Goal: Task Accomplishment & Management: Complete application form

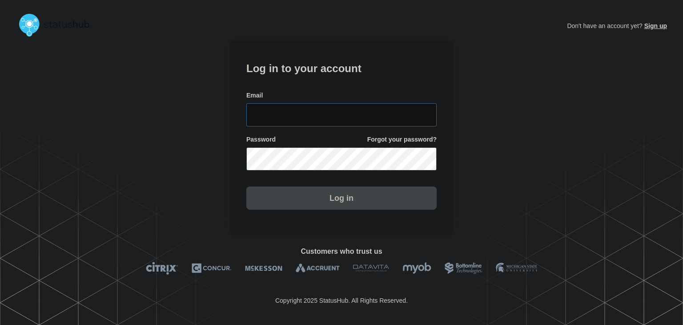
type input "amanda.mckeehan@conexon.us"
click at [312, 194] on button "Log in" at bounding box center [341, 197] width 190 height 23
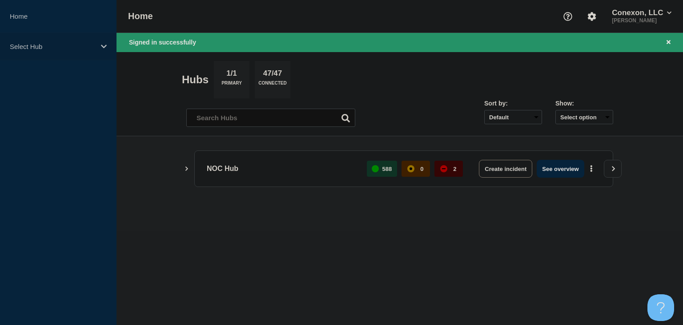
click at [89, 47] on p "Select Hub" at bounding box center [52, 47] width 85 height 8
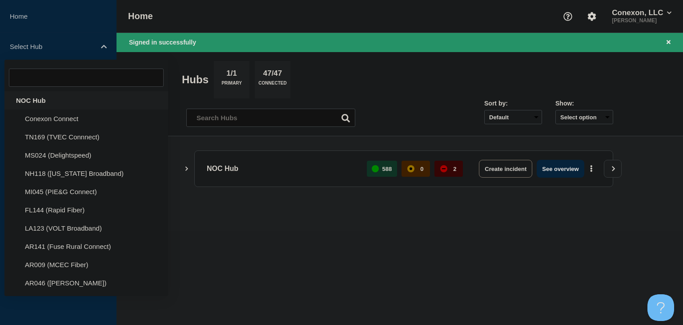
click at [36, 100] on div "NOC Hub" at bounding box center [86, 100] width 164 height 18
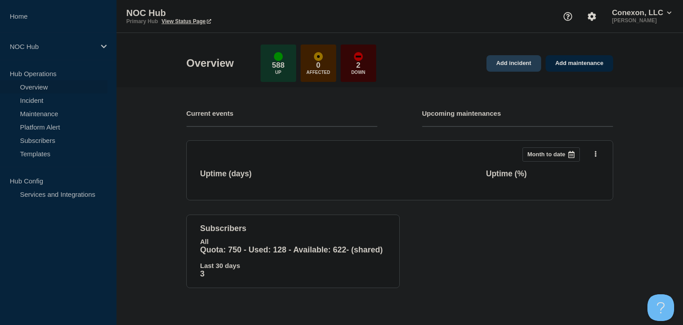
click at [502, 63] on link "Add incident" at bounding box center [514, 63] width 55 height 16
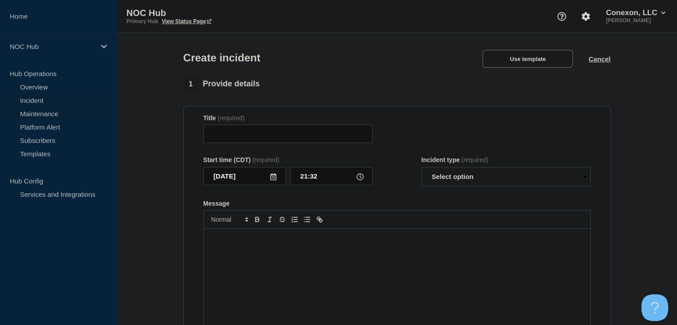
click at [25, 111] on link "Maintenance" at bounding box center [54, 113] width 108 height 13
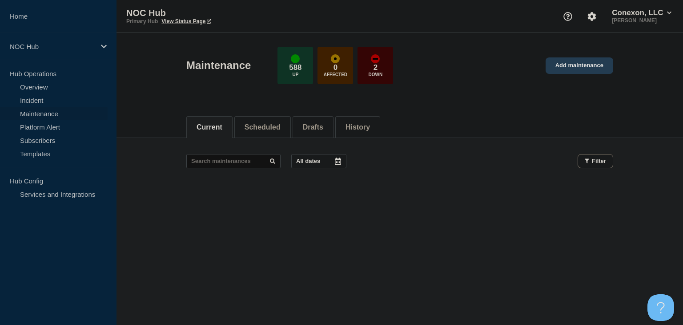
click at [572, 67] on link "Add maintenance" at bounding box center [580, 65] width 68 height 16
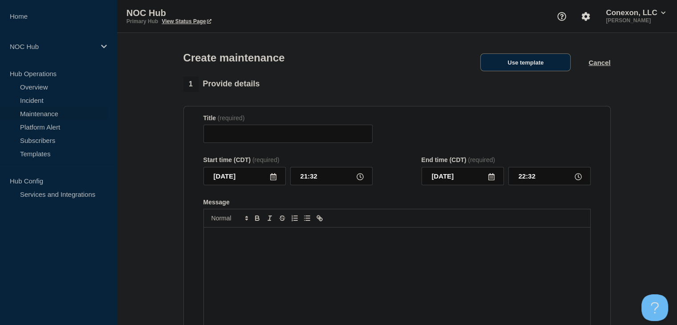
click at [529, 68] on button "Use template" at bounding box center [525, 62] width 90 height 18
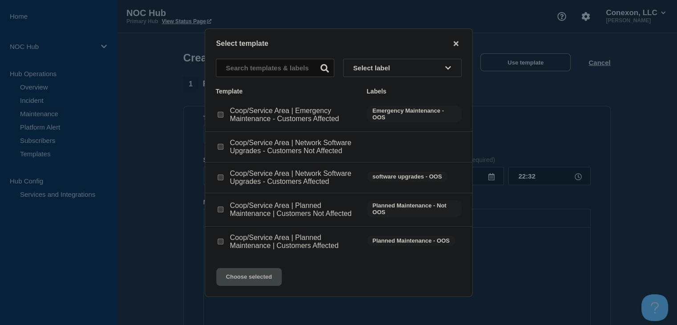
click at [219, 177] on input "Coop/Service Area | Network Software Upgrades - Customers Affected checkbox" at bounding box center [221, 177] width 6 height 6
checkbox input "true"
click at [246, 274] on button "Choose selected" at bounding box center [248, 277] width 65 height 18
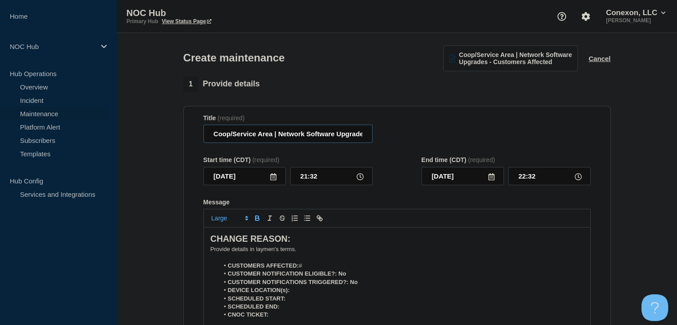
drag, startPoint x: 270, startPoint y: 136, endPoint x: 173, endPoint y: 138, distance: 97.5
type input "MS024 DelightSpeed/Delta | Network Software Upgrades - Customers Affected"
click at [276, 180] on icon at bounding box center [273, 176] width 6 height 7
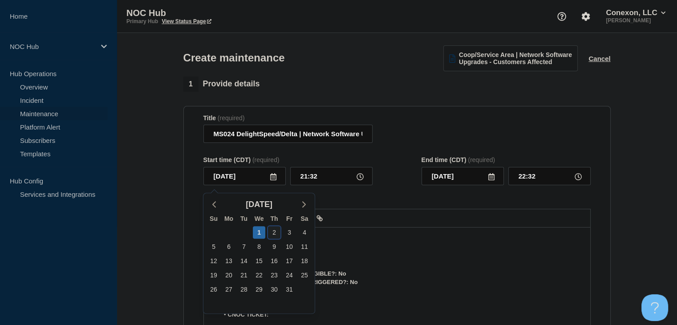
click at [272, 230] on div "2" at bounding box center [274, 232] width 12 height 12
type input "2025-10-02"
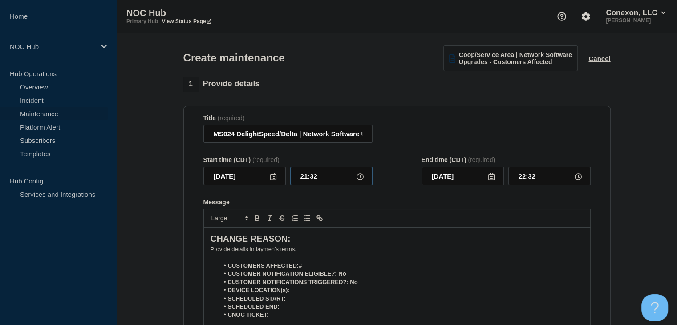
click at [302, 184] on input "21:32" at bounding box center [331, 176] width 82 height 18
type input "00:00"
click at [535, 182] on input "01:00" at bounding box center [549, 176] width 82 height 18
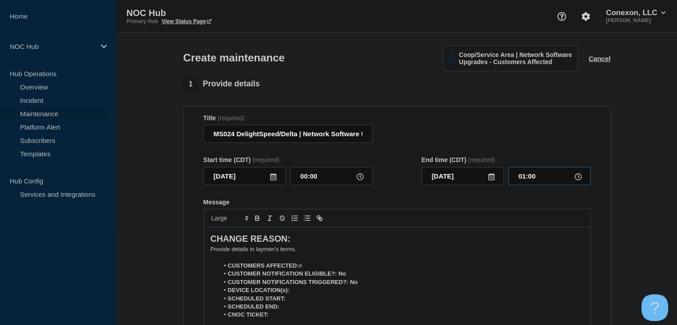
click at [535, 182] on input "01:00" at bounding box center [549, 176] width 82 height 18
type input "05:00"
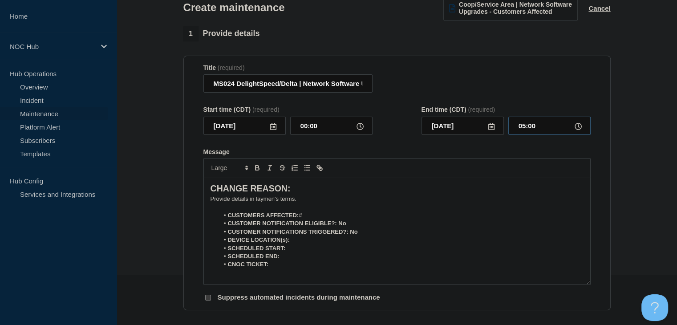
scroll to position [89, 0]
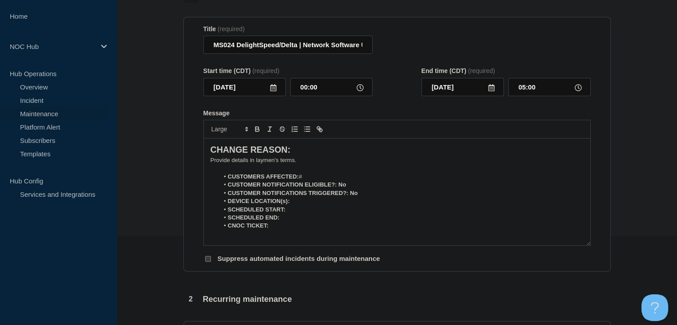
click at [310, 177] on li "CUSTOMERS AFFECTED: #" at bounding box center [401, 177] width 364 height 8
drag, startPoint x: 348, startPoint y: 188, endPoint x: 339, endPoint y: 188, distance: 9.3
click at [339, 188] on li "CUSTOMER NOTIFICATION ELIGIBLE?: No" at bounding box center [401, 185] width 364 height 8
drag, startPoint x: 350, startPoint y: 189, endPoint x: 339, endPoint y: 189, distance: 10.2
click at [339, 189] on li "CUSTOMER NOTIFICATION ELIGIBLE?: Yes" at bounding box center [401, 185] width 364 height 8
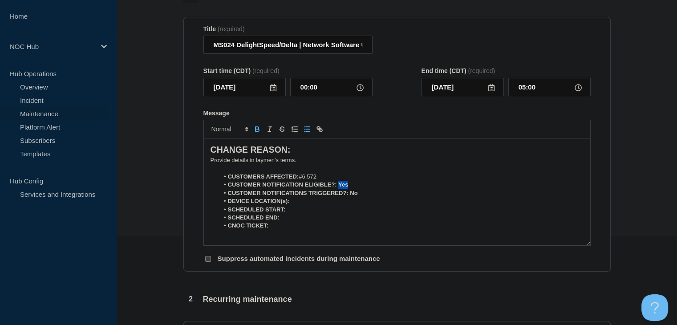
click at [260, 133] on icon "Toggle bold text" at bounding box center [257, 129] width 8 height 8
drag, startPoint x: 361, startPoint y: 197, endPoint x: 351, endPoint y: 197, distance: 10.7
click at [351, 197] on li "CUSTOMER NOTIFICATIONS TRIGGERED?: No" at bounding box center [401, 193] width 364 height 8
drag, startPoint x: 362, startPoint y: 197, endPoint x: 350, endPoint y: 198, distance: 12.5
click at [350, 197] on li "CUSTOMER NOTIFICATIONS TRIGGERED?: Yes" at bounding box center [401, 193] width 364 height 8
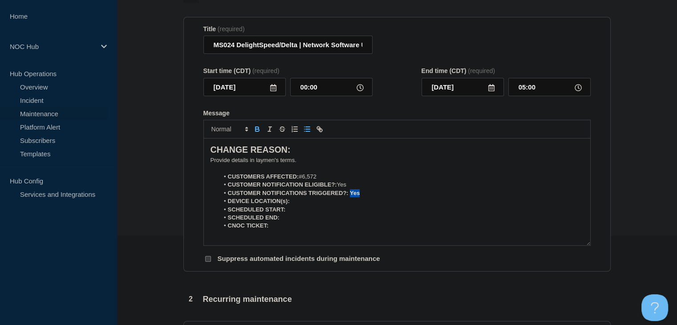
click at [252, 132] on button "Toggle bold text" at bounding box center [257, 129] width 12 height 11
click at [303, 200] on li "DEVICE LOCATION(s):" at bounding box center [401, 201] width 364 height 8
click at [308, 211] on li "SCHEDULED START:" at bounding box center [401, 210] width 364 height 8
drag, startPoint x: 348, startPoint y: 219, endPoint x: 282, endPoint y: 221, distance: 65.8
click at [282, 221] on li "SCHEDULED END: 10-02-2025, 05:00 CDT" at bounding box center [401, 218] width 364 height 8
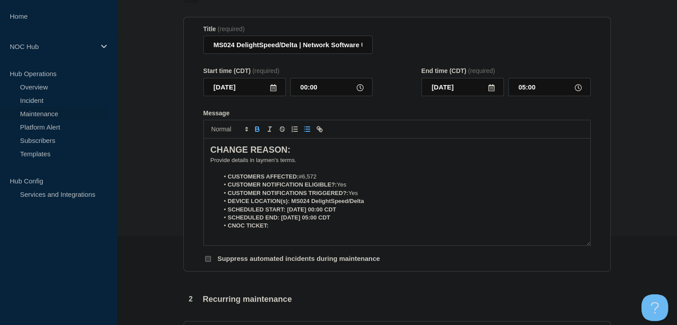
click at [258, 129] on icon "Toggle bold text" at bounding box center [256, 128] width 3 height 2
click at [281, 230] on li "CNOC TICKET:" at bounding box center [401, 226] width 364 height 8
drag, startPoint x: 287, startPoint y: 232, endPoint x: 273, endPoint y: 234, distance: 14.3
click at [270, 234] on div "CHANGE REASON: ﻿Provide details in laymen's terms. CUSTOMERS AFFECTED: #6,572 C…" at bounding box center [397, 191] width 386 height 107
drag, startPoint x: 288, startPoint y: 230, endPoint x: 271, endPoint y: 230, distance: 16.9
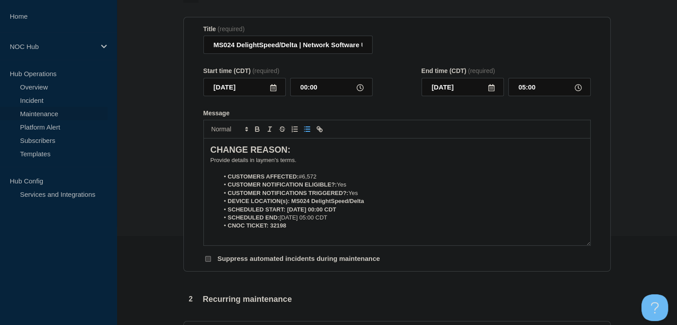
click at [271, 230] on li "CNOC TICKET: 32198" at bounding box center [401, 226] width 364 height 8
drag, startPoint x: 286, startPoint y: 231, endPoint x: 270, endPoint y: 232, distance: 16.0
click at [270, 230] on li "CNOC TICKET: 32198" at bounding box center [401, 226] width 364 height 8
drag, startPoint x: 262, startPoint y: 128, endPoint x: 259, endPoint y: 132, distance: 4.6
click at [260, 130] on button "Toggle bold text" at bounding box center [257, 129] width 12 height 11
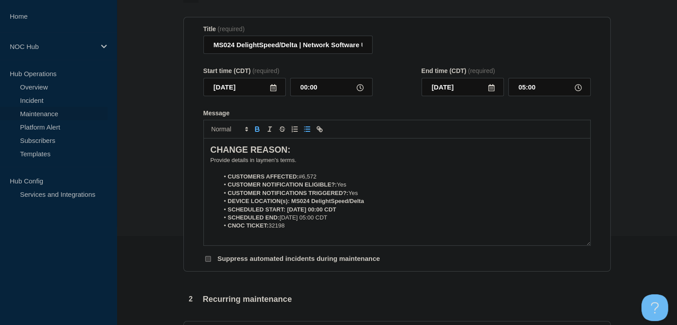
click at [258, 131] on icon "Toggle bold text" at bounding box center [257, 130] width 4 height 2
drag, startPoint x: 365, startPoint y: 204, endPoint x: 292, endPoint y: 205, distance: 73.4
click at [292, 205] on li "DEVICE LOCATION(s): MS024 DelightSpeed/Delta" at bounding box center [401, 201] width 364 height 8
click at [256, 133] on icon "Toggle bold text" at bounding box center [257, 129] width 8 height 8
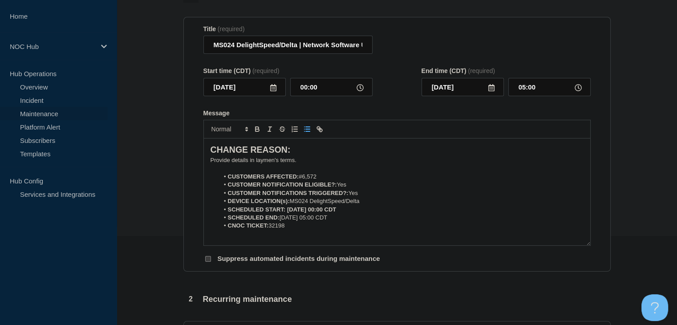
drag, startPoint x: 354, startPoint y: 210, endPoint x: 286, endPoint y: 215, distance: 68.7
click at [286, 214] on li "SCHEDULED START: 10-02-2025, 00:00 CDT" at bounding box center [401, 210] width 364 height 8
click at [252, 131] on button "Toggle bold text" at bounding box center [257, 129] width 12 height 11
click at [269, 162] on p "﻿Provide details in laymen's terms." at bounding box center [396, 160] width 373 height 8
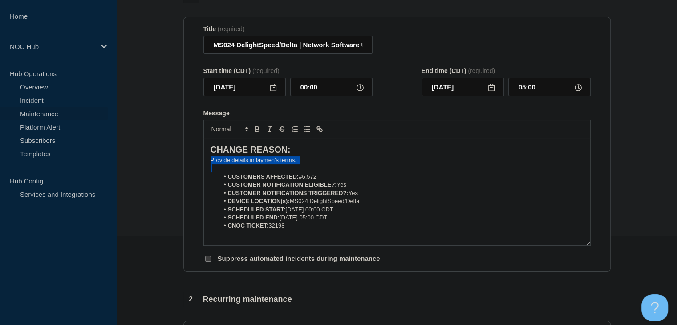
click at [269, 162] on p "﻿Provide details in laymen's terms." at bounding box center [396, 160] width 373 height 8
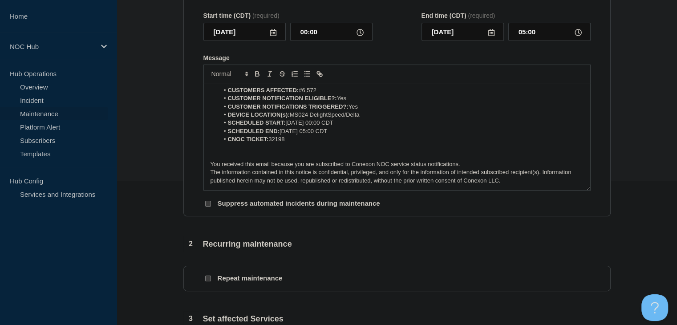
scroll to position [222, 0]
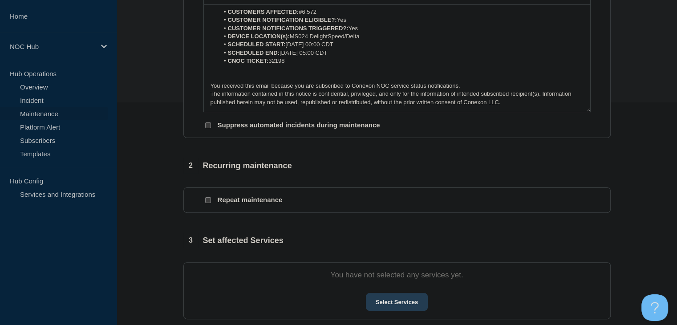
click at [396, 307] on button "Select Services" at bounding box center [397, 302] width 62 height 18
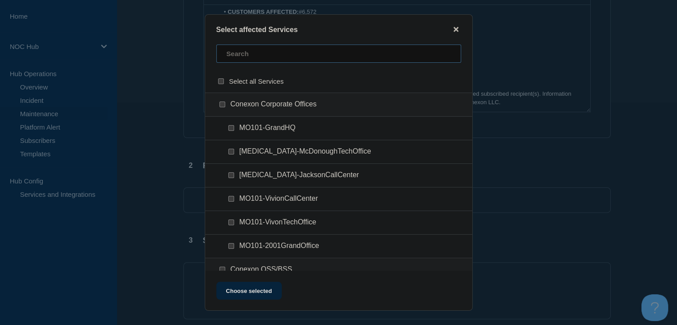
click at [252, 58] on input "text" at bounding box center [338, 53] width 245 height 18
type input "ms024"
click at [220, 105] on input "MS024 (Delightspeed) checkbox" at bounding box center [222, 104] width 6 height 6
checkbox input "true"
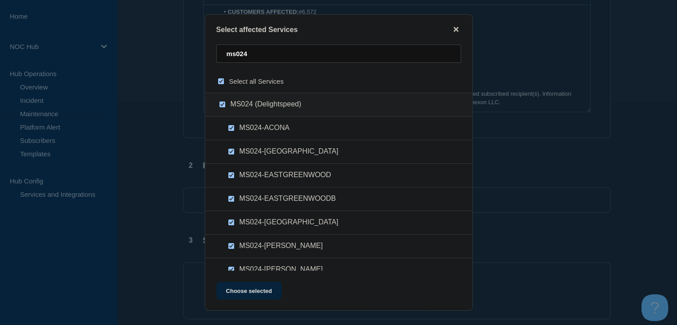
checkbox input "true"
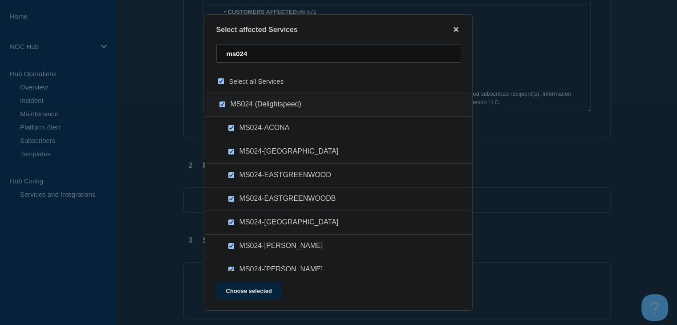
checkbox input "true"
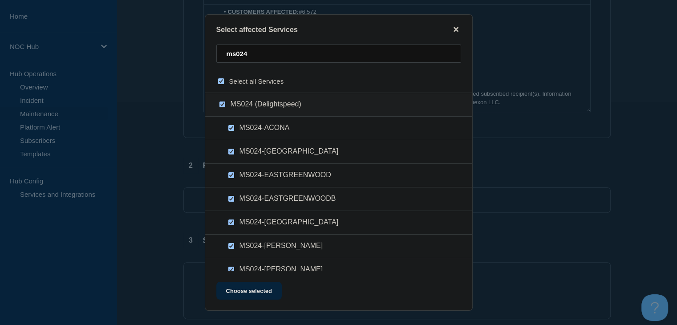
checkbox input "true"
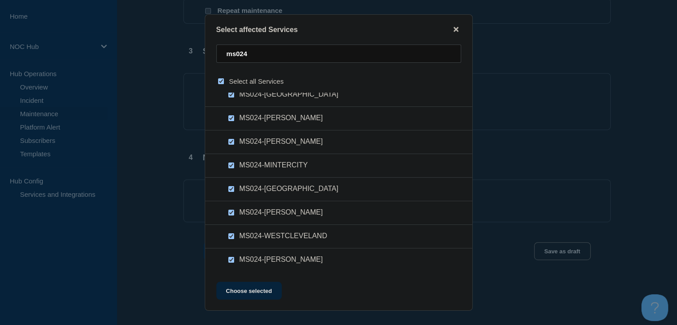
scroll to position [452, 0]
click at [246, 294] on button "Choose selected" at bounding box center [248, 291] width 65 height 18
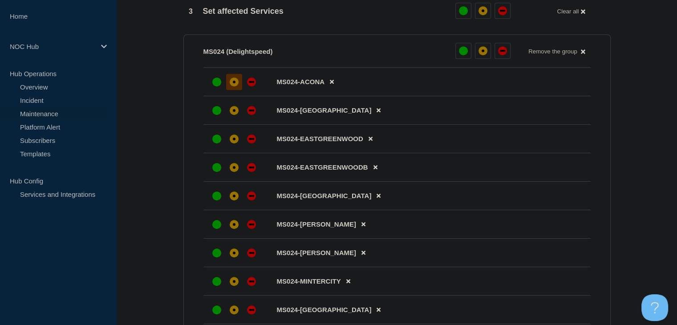
click at [228, 85] on div at bounding box center [234, 82] width 16 height 16
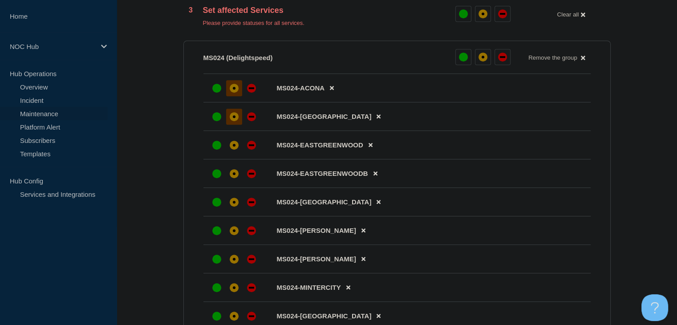
click at [230, 120] on div "affected" at bounding box center [234, 116] width 9 height 9
click at [229, 153] on div at bounding box center [234, 145] width 16 height 16
click at [230, 178] on div "affected" at bounding box center [234, 173] width 9 height 9
click at [235, 203] on div "affected" at bounding box center [234, 201] width 9 height 9
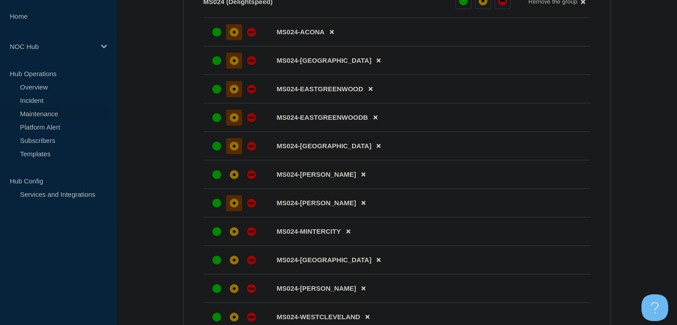
scroll to position [541, 0]
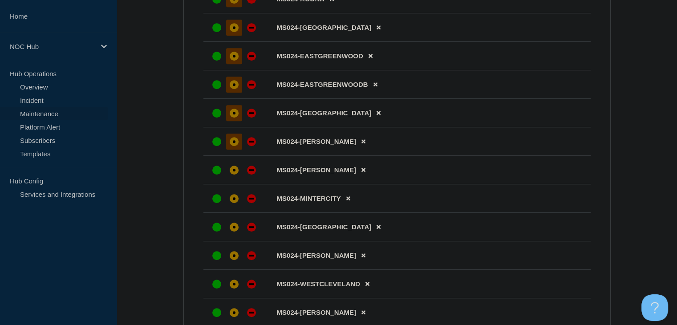
click at [235, 146] on div "affected" at bounding box center [234, 141] width 9 height 9
click at [237, 174] on div "affected" at bounding box center [234, 169] width 9 height 9
click at [238, 198] on div at bounding box center [234, 198] width 16 height 16
click at [234, 230] on div "affected" at bounding box center [234, 226] width 9 height 9
click at [235, 258] on div at bounding box center [234, 255] width 16 height 16
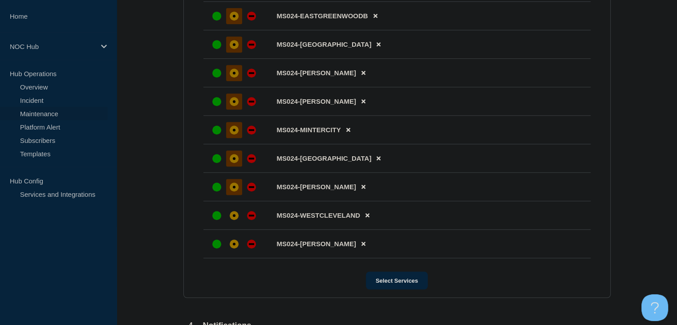
scroll to position [675, 0]
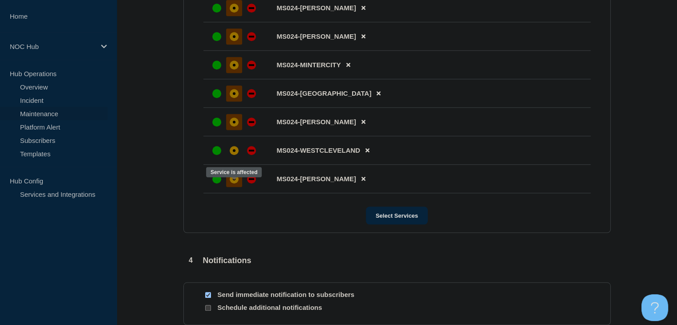
click at [235, 183] on div "affected" at bounding box center [234, 178] width 9 height 9
click at [233, 153] on div "affected" at bounding box center [234, 150] width 9 height 9
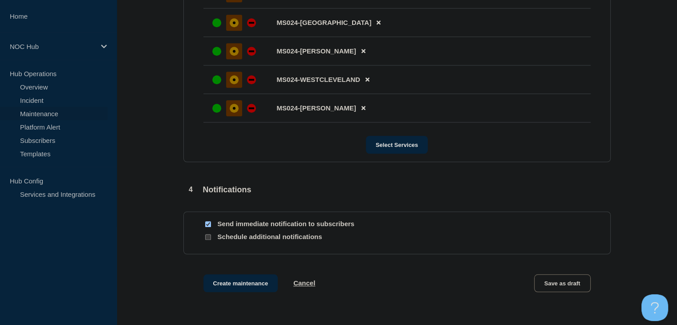
scroll to position [817, 0]
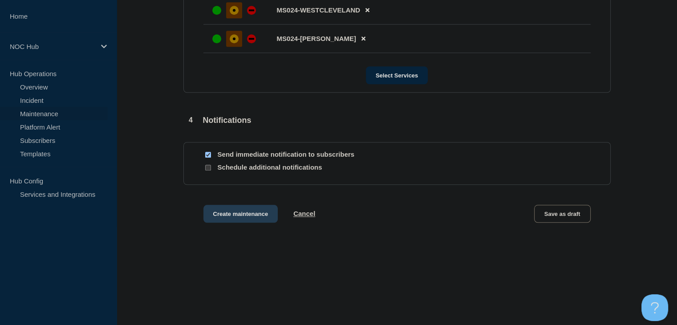
click at [233, 217] on button "Create maintenance" at bounding box center [240, 214] width 75 height 18
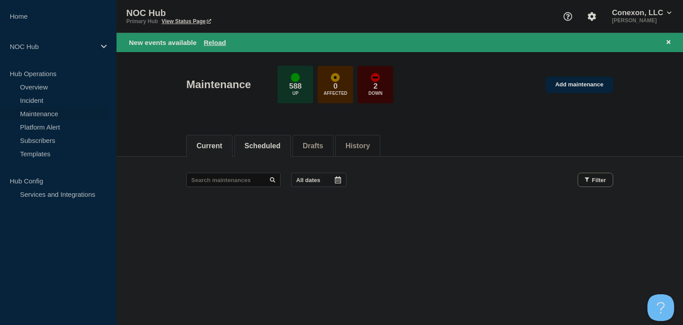
drag, startPoint x: 214, startPoint y: 43, endPoint x: 275, endPoint y: 141, distance: 115.9
click at [214, 43] on button "Reload" at bounding box center [215, 43] width 22 height 8
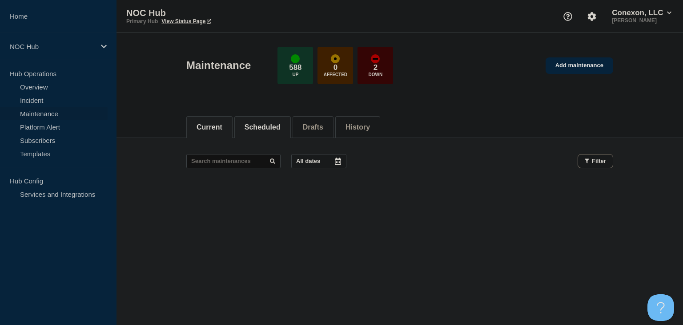
click at [270, 124] on button "Scheduled" at bounding box center [263, 127] width 36 height 8
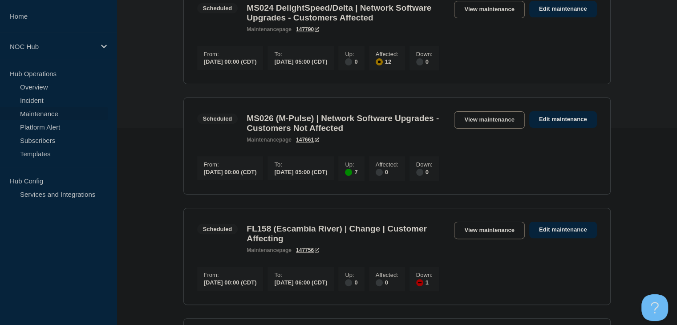
scroll to position [222, 0]
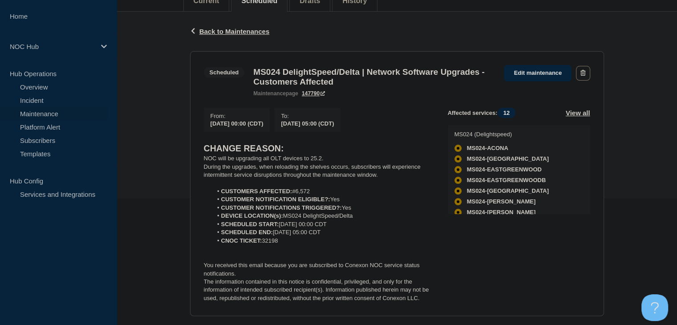
scroll to position [133, 0]
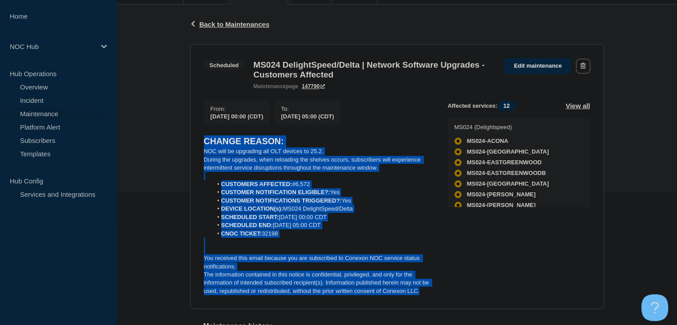
drag, startPoint x: 422, startPoint y: 295, endPoint x: 197, endPoint y: 147, distance: 269.4
click at [197, 147] on section "Scheduled MS024 DelightSpeed/Delta | Network Software Upgrades - Customers Affe…" at bounding box center [397, 176] width 414 height 265
copy div "CHANGE REASON: NOC will be upgrading all OLT devices to 25.2. During the upgrad…"
click at [174, 170] on div "Back Back to Maintenances Scheduled MS024 DelightSpeed/Delta | Network Software…" at bounding box center [397, 194] width 560 height 380
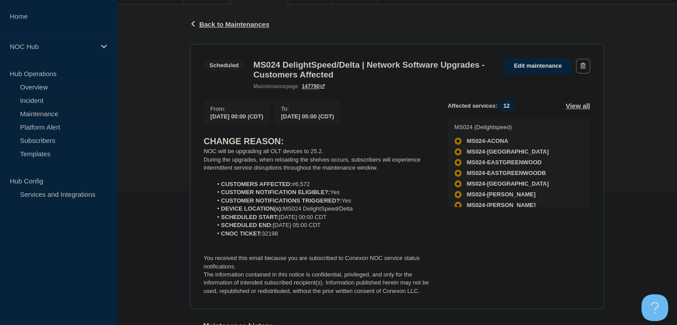
click at [52, 101] on link "Incident" at bounding box center [54, 99] width 108 height 13
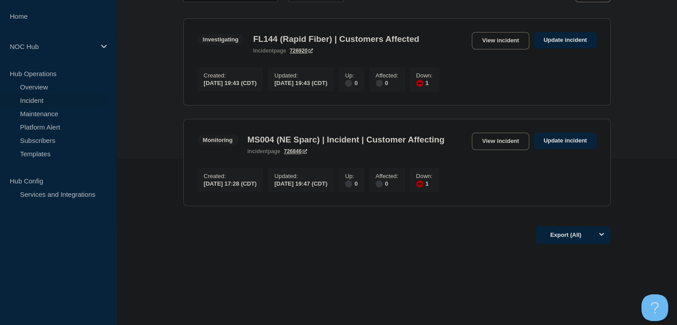
scroll to position [178, 0]
click at [504, 133] on link "View incident" at bounding box center [500, 141] width 57 height 17
